Goal: Register for event/course

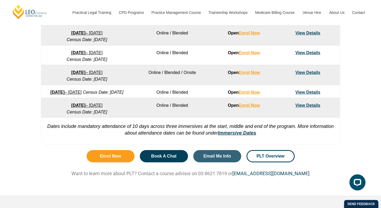
scroll to position [383, 0]
